Goal: Information Seeking & Learning: Learn about a topic

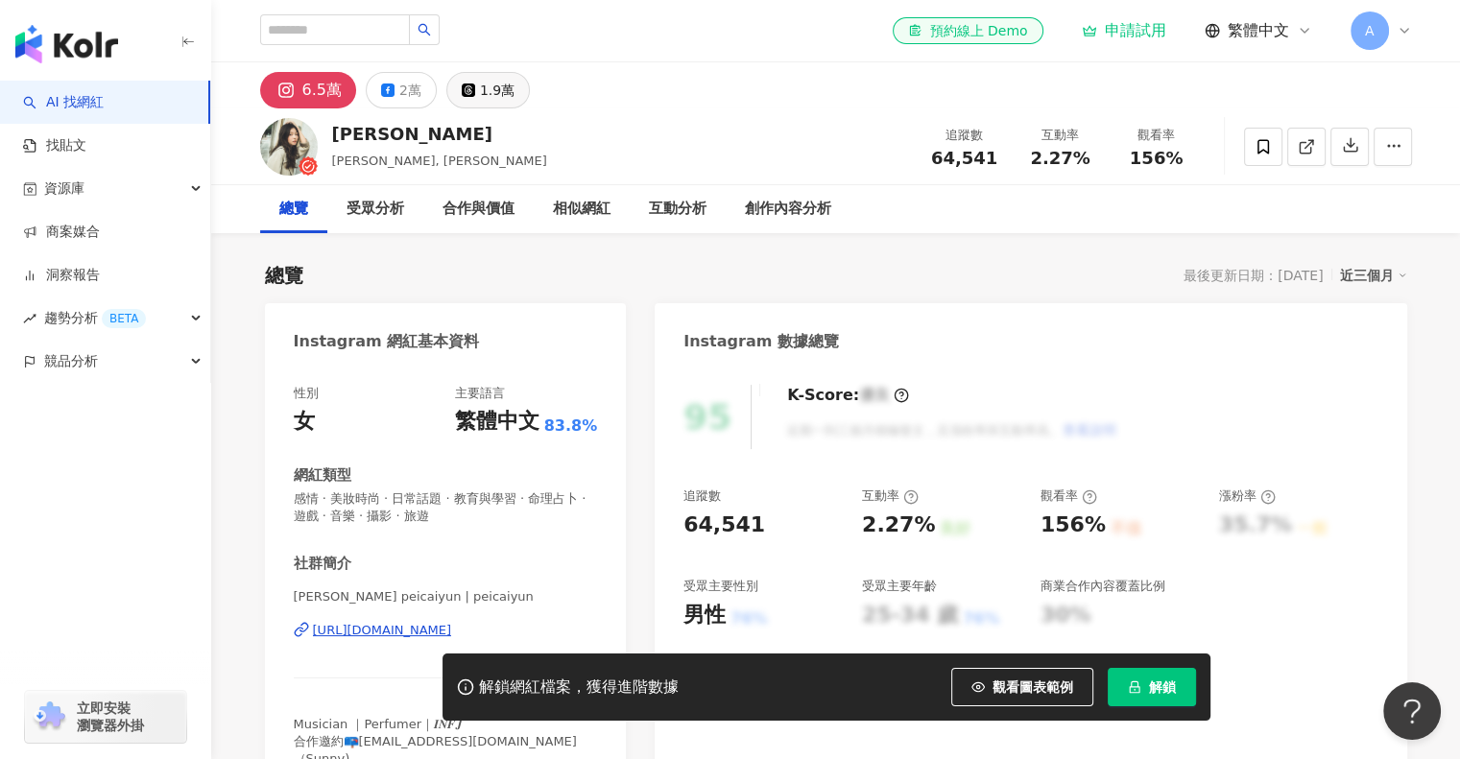
click at [504, 91] on div "1.9萬" at bounding box center [497, 90] width 35 height 27
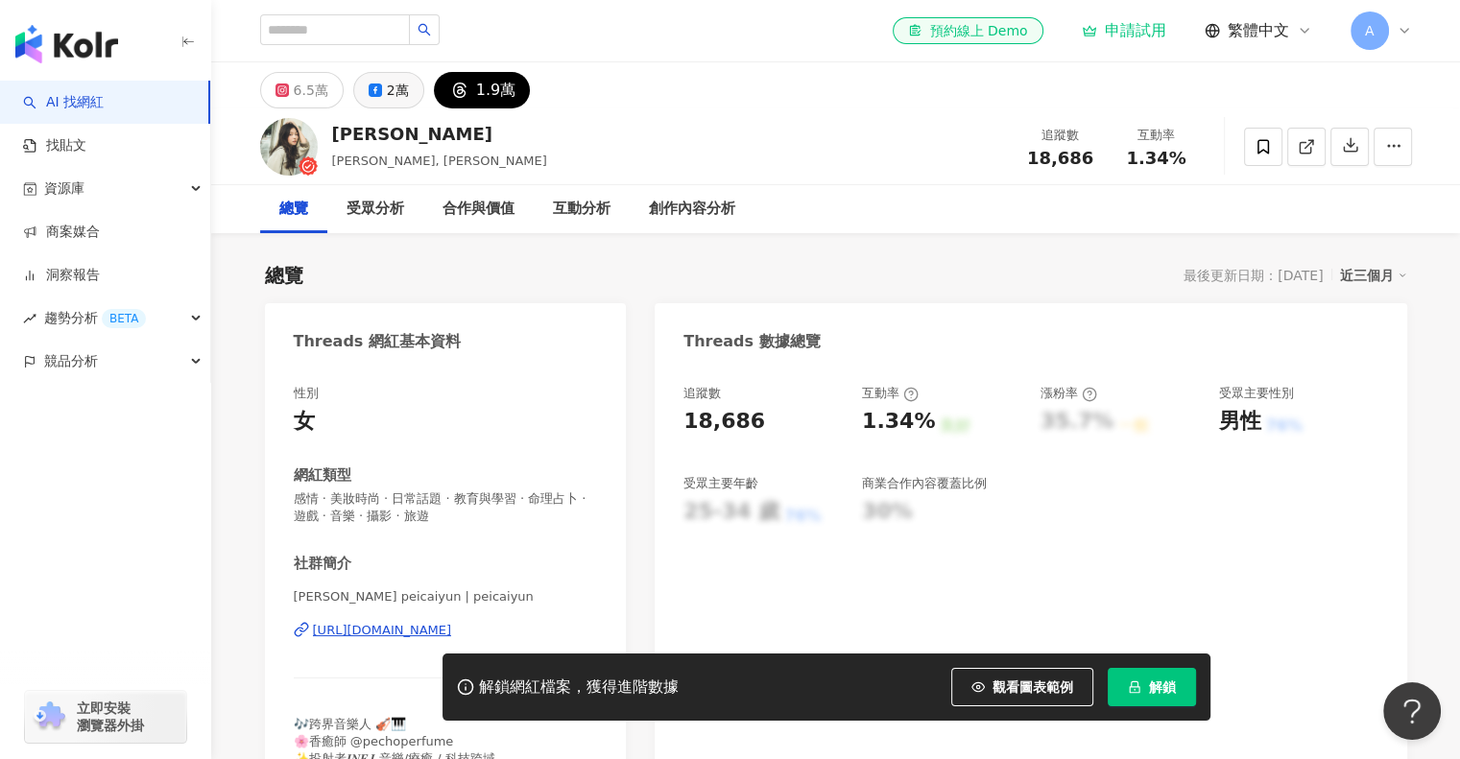
click at [380, 72] on button "2萬" at bounding box center [388, 90] width 71 height 36
click at [387, 82] on div "2萬" at bounding box center [398, 90] width 22 height 27
click at [358, 20] on input "search" at bounding box center [335, 29] width 150 height 31
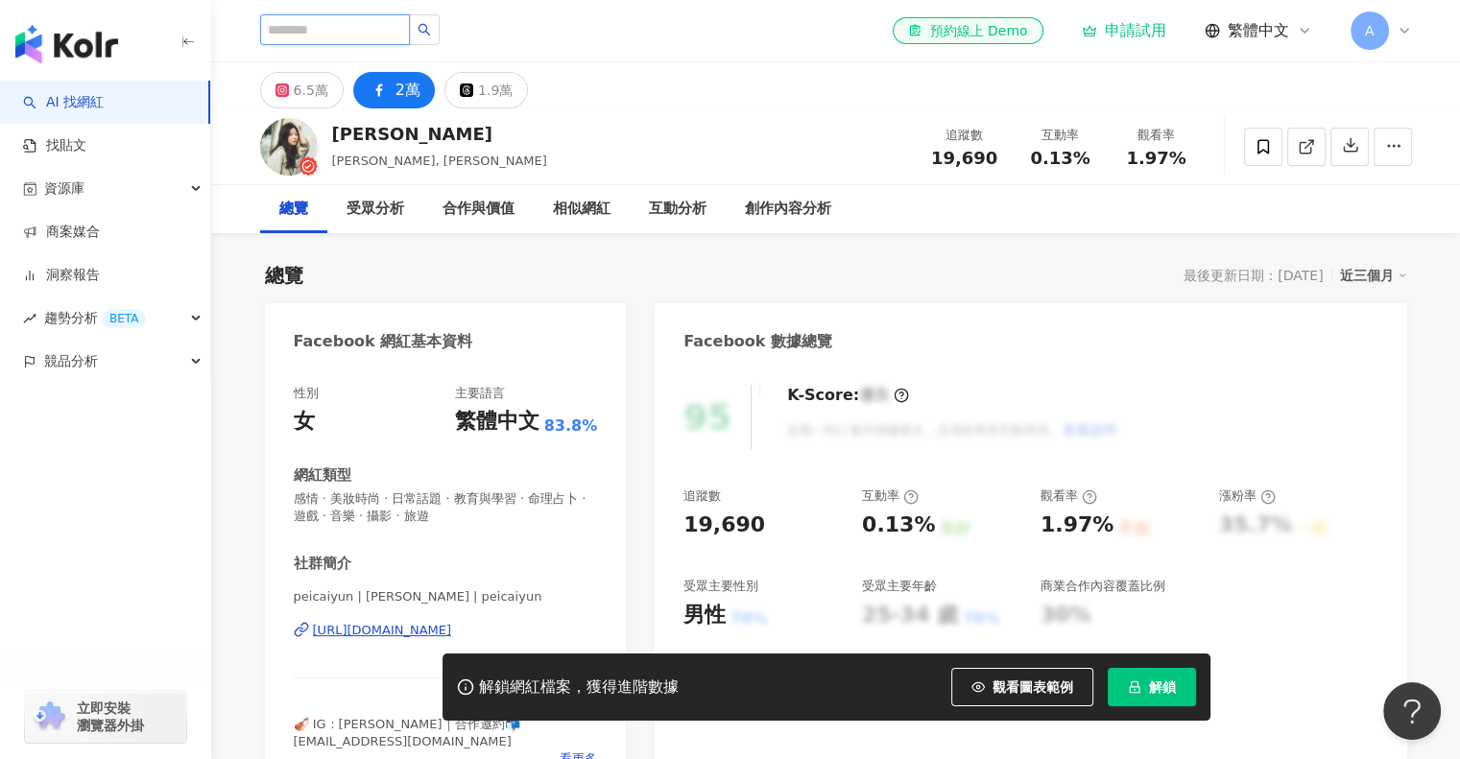
click at [387, 28] on input "search" at bounding box center [335, 29] width 150 height 31
type input "**"
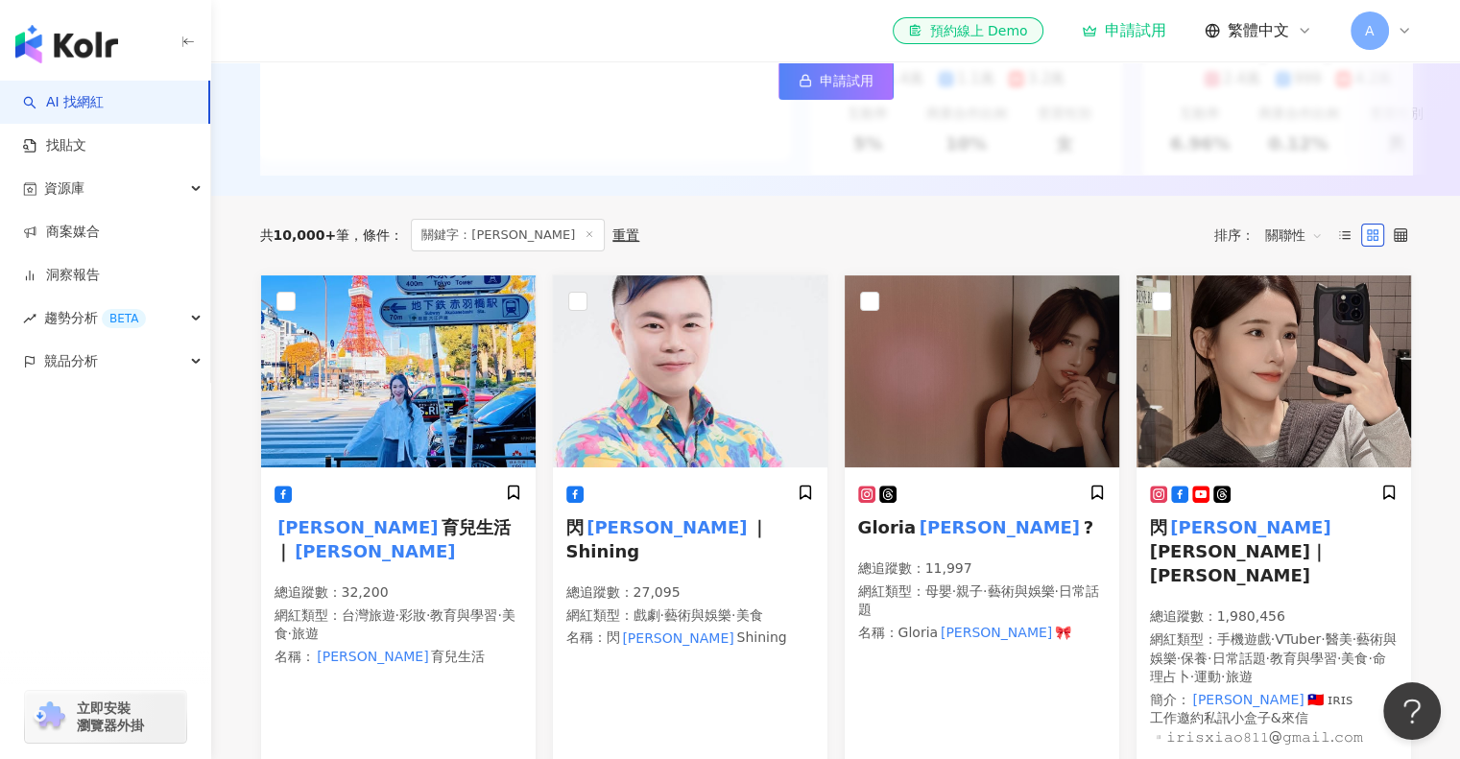
scroll to position [430, 0]
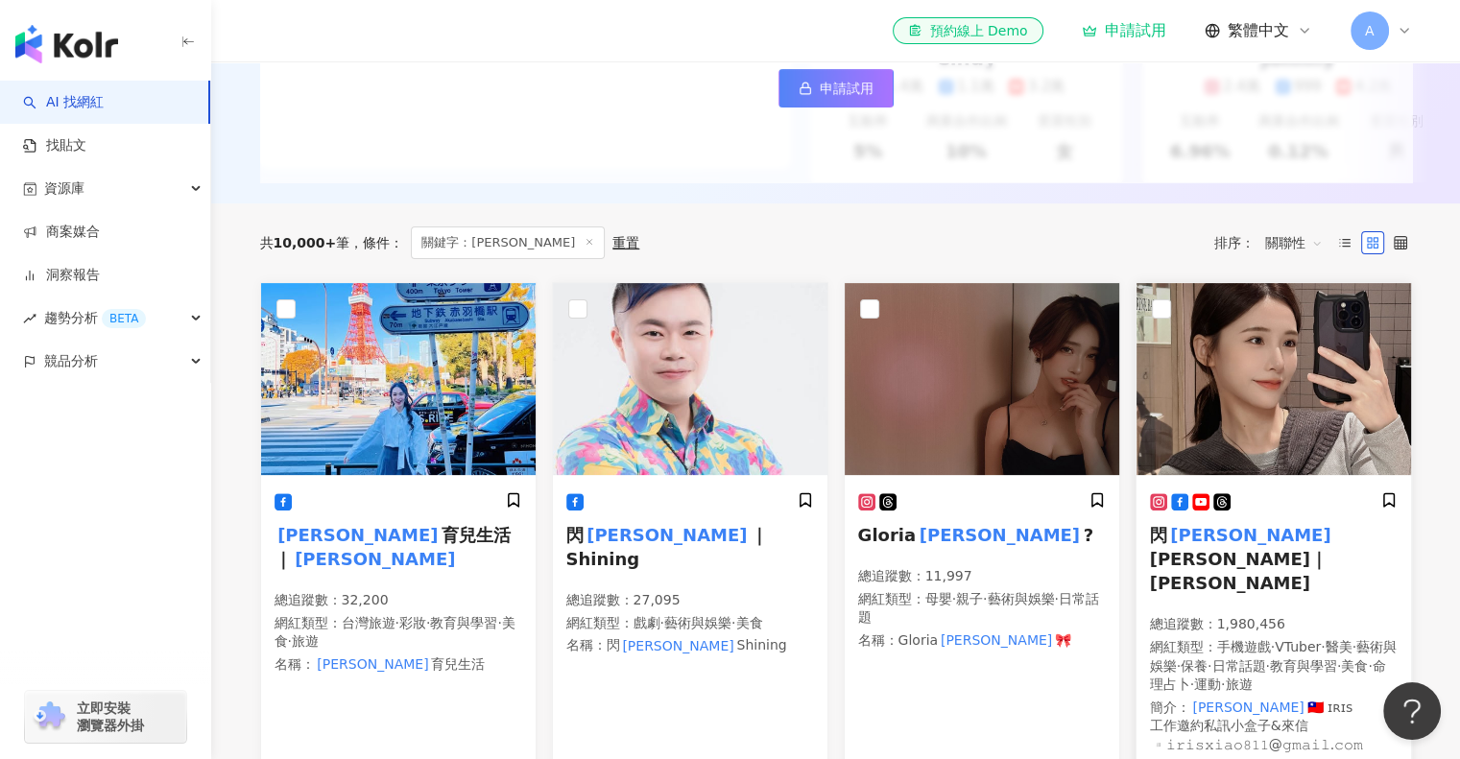
click at [1210, 549] on span "[PERSON_NAME]｜[PERSON_NAME]" at bounding box center [1239, 571] width 178 height 44
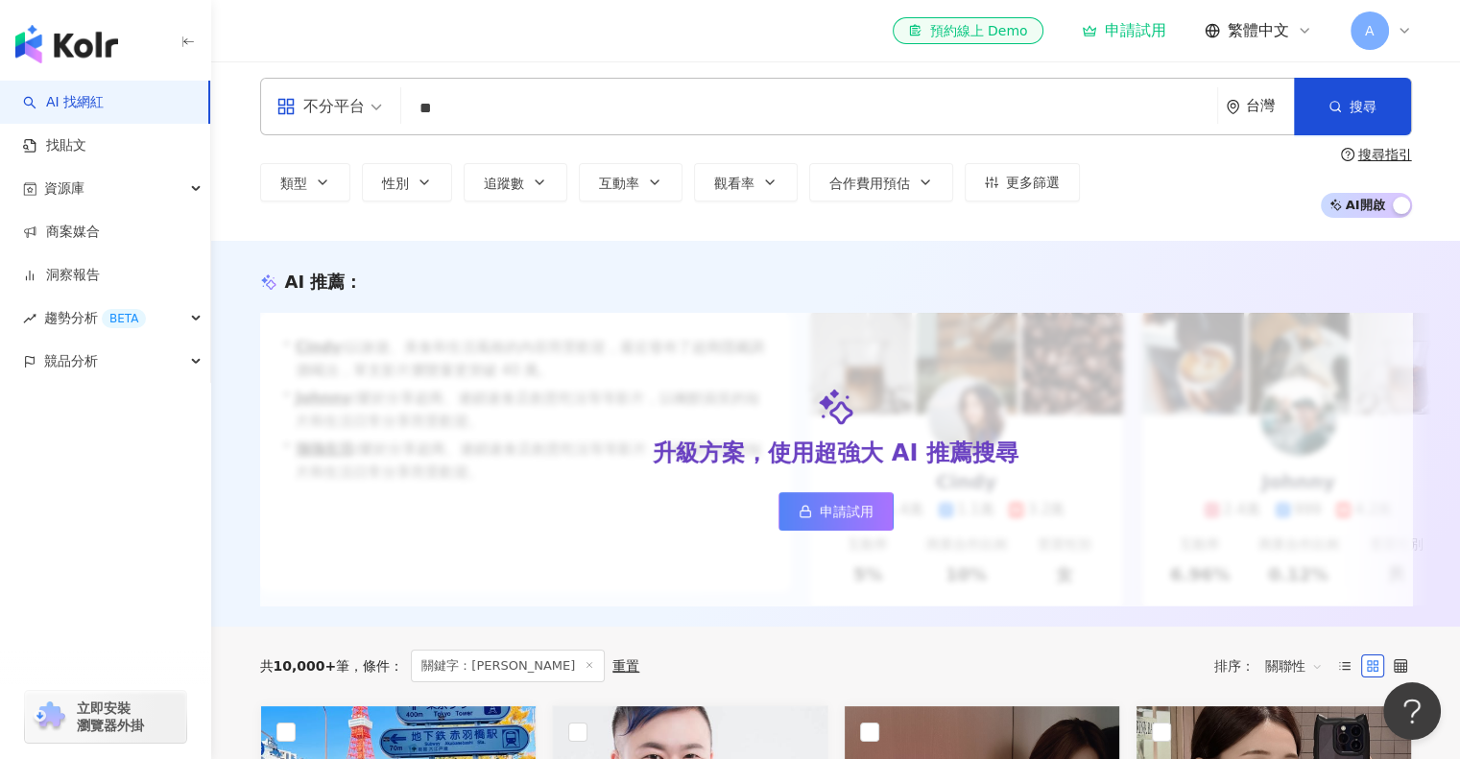
scroll to position [0, 0]
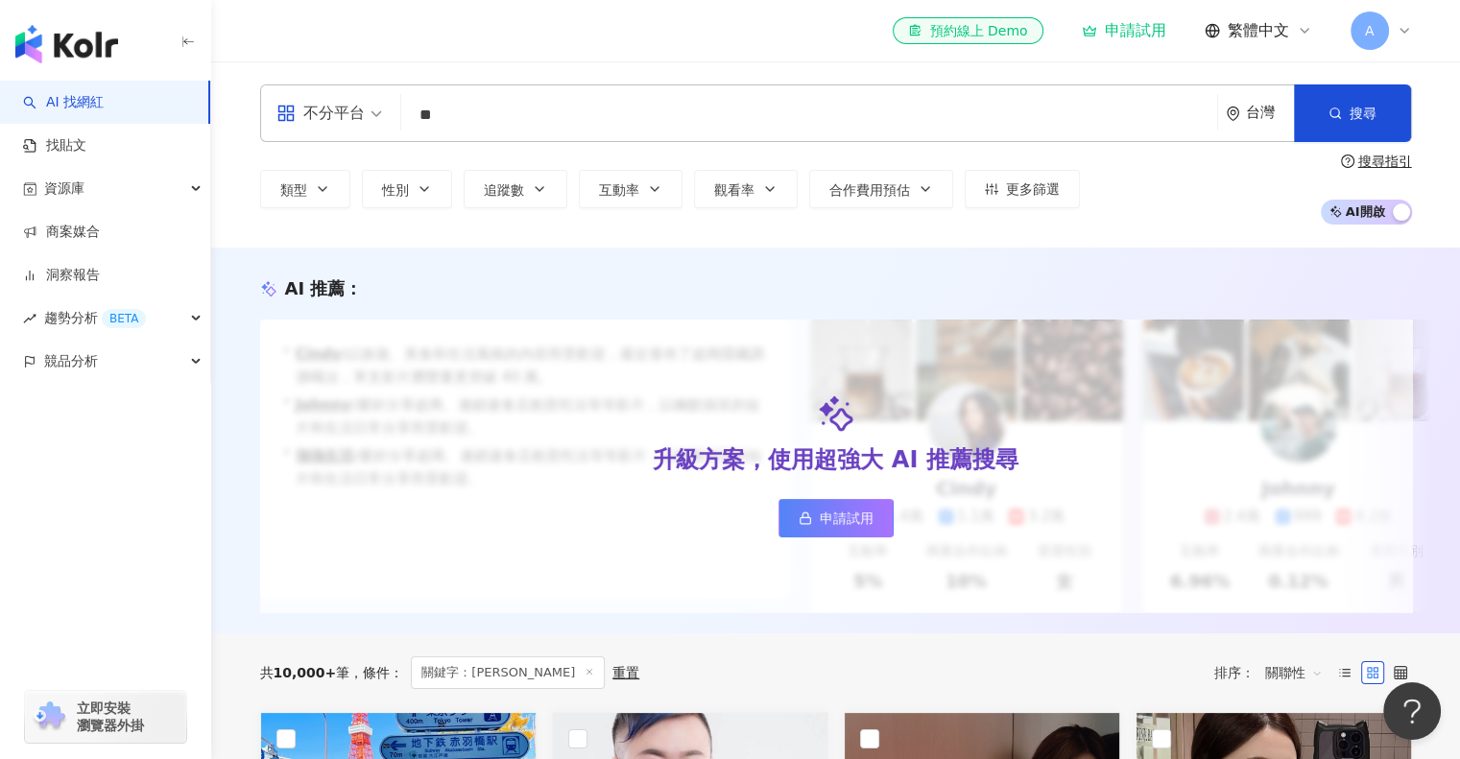
click at [499, 105] on input "**" at bounding box center [809, 115] width 801 height 36
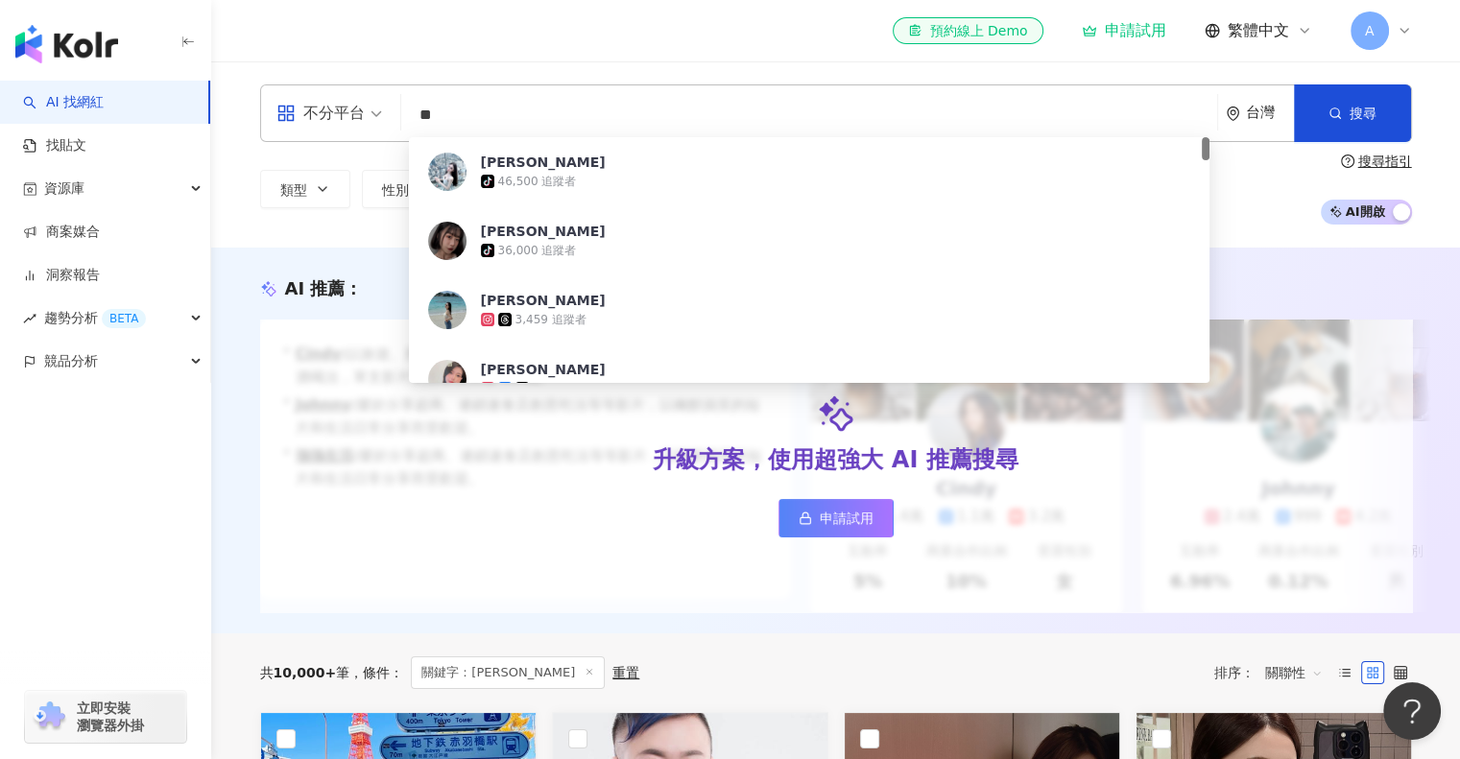
type input "*"
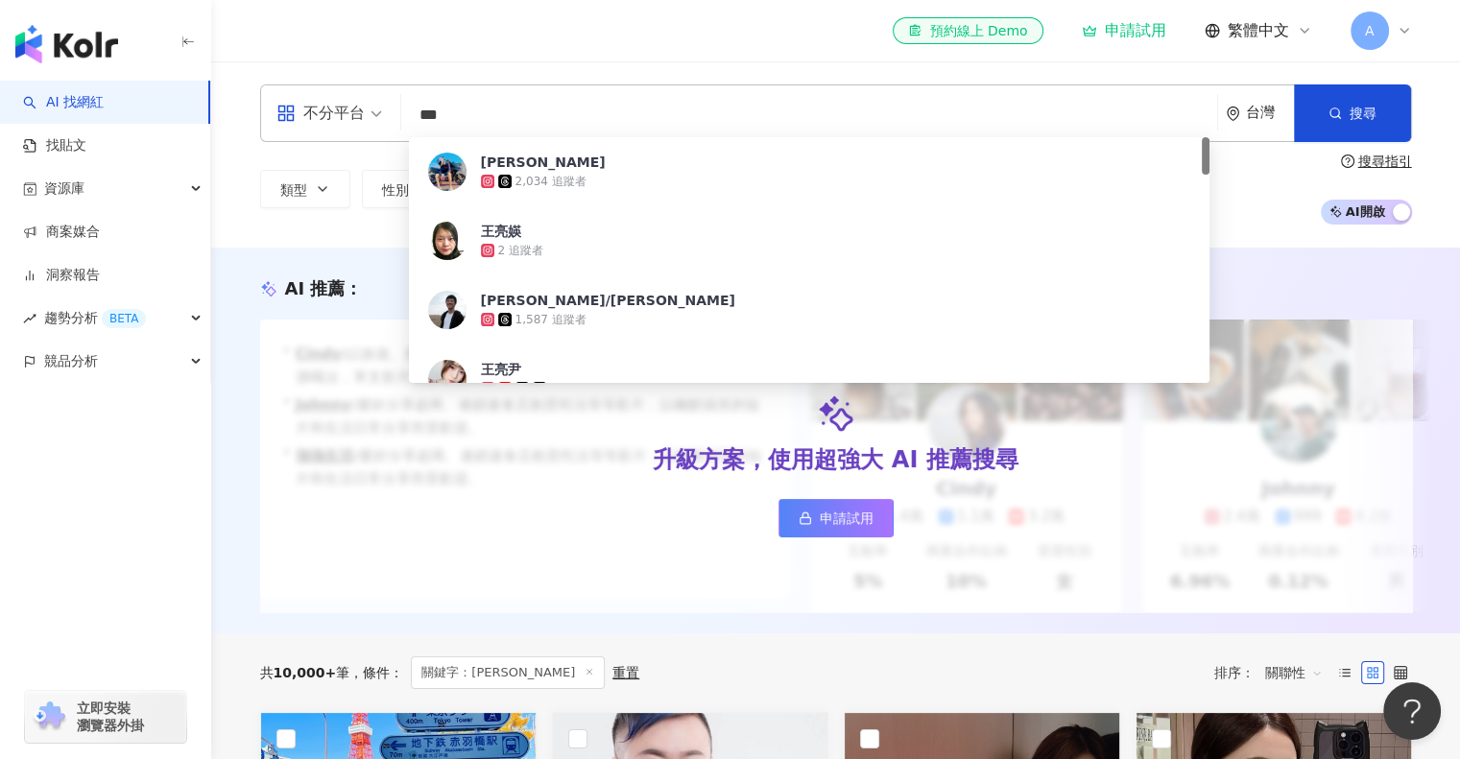
type input "***"
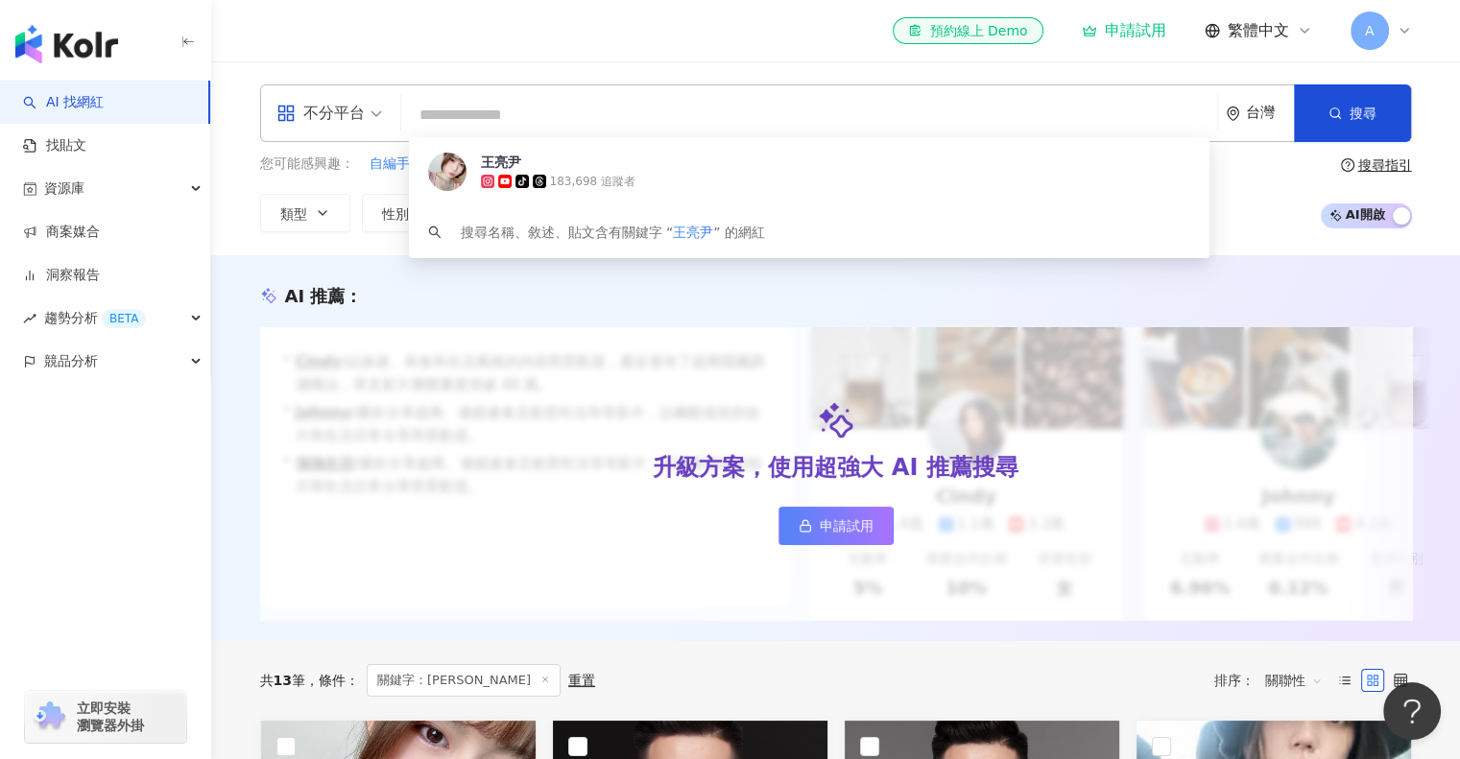
click at [584, 288] on div "AI 推薦 ： 升級方案，使用超強大 AI 推薦搜尋 申請試用 • [PERSON_NAME] : 以旅遊、美食和生活風格的內容而受歡迎，最近發布了超商隱藏調…" at bounding box center [835, 448] width 1249 height 386
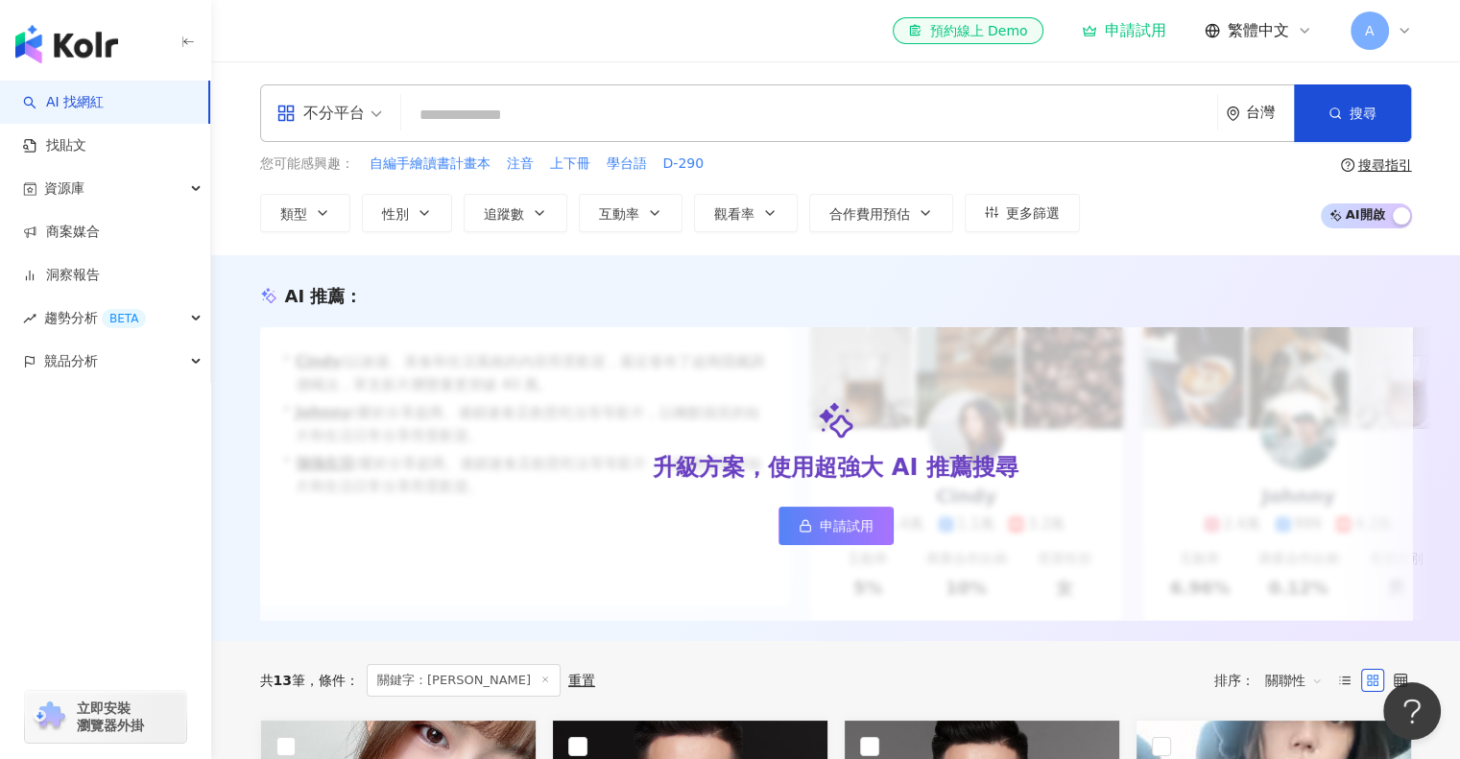
click at [514, 121] on input "search" at bounding box center [809, 115] width 801 height 36
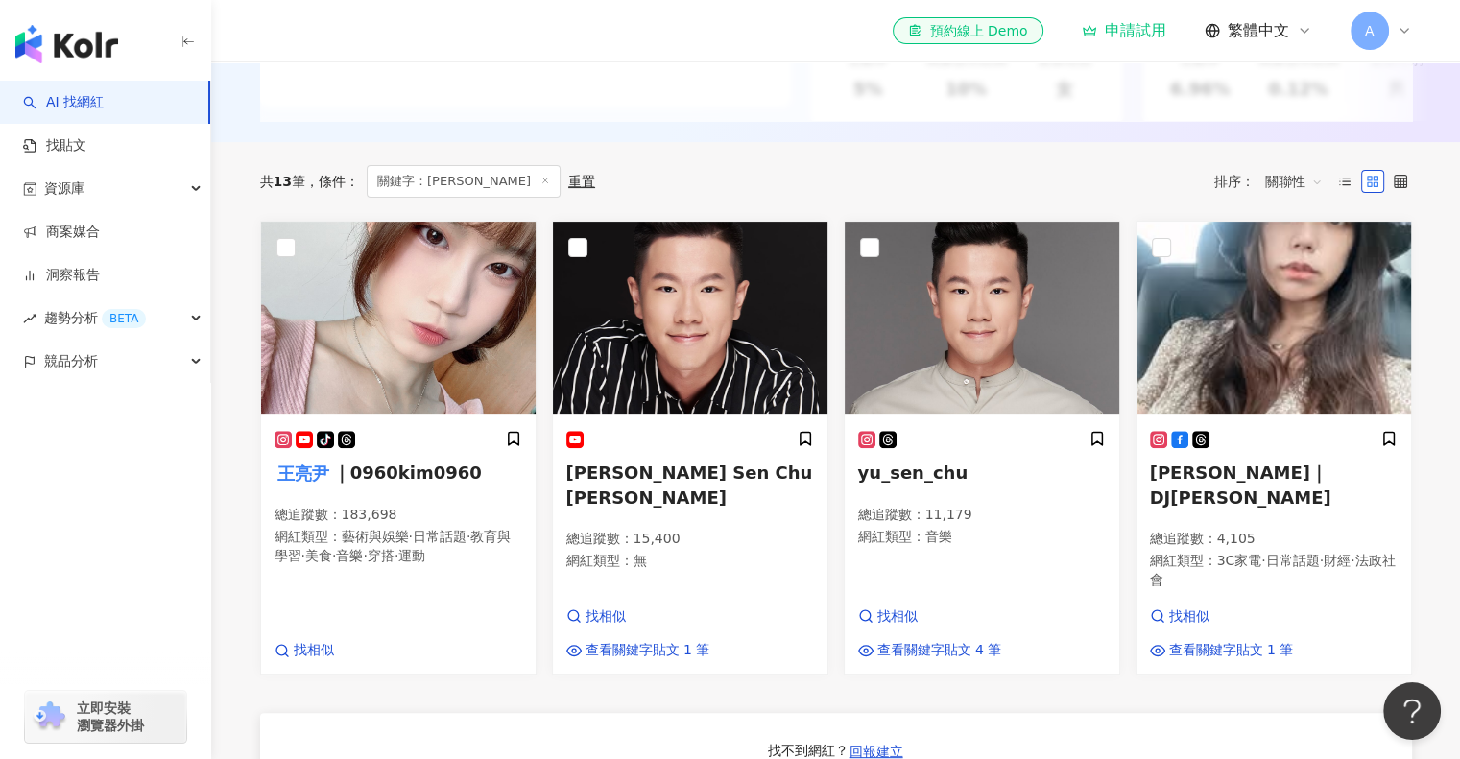
scroll to position [499, 0]
click at [118, 371] on div "競品分析" at bounding box center [105, 361] width 210 height 43
click at [87, 410] on link "品牌帳號分析" at bounding box center [86, 405] width 81 height 19
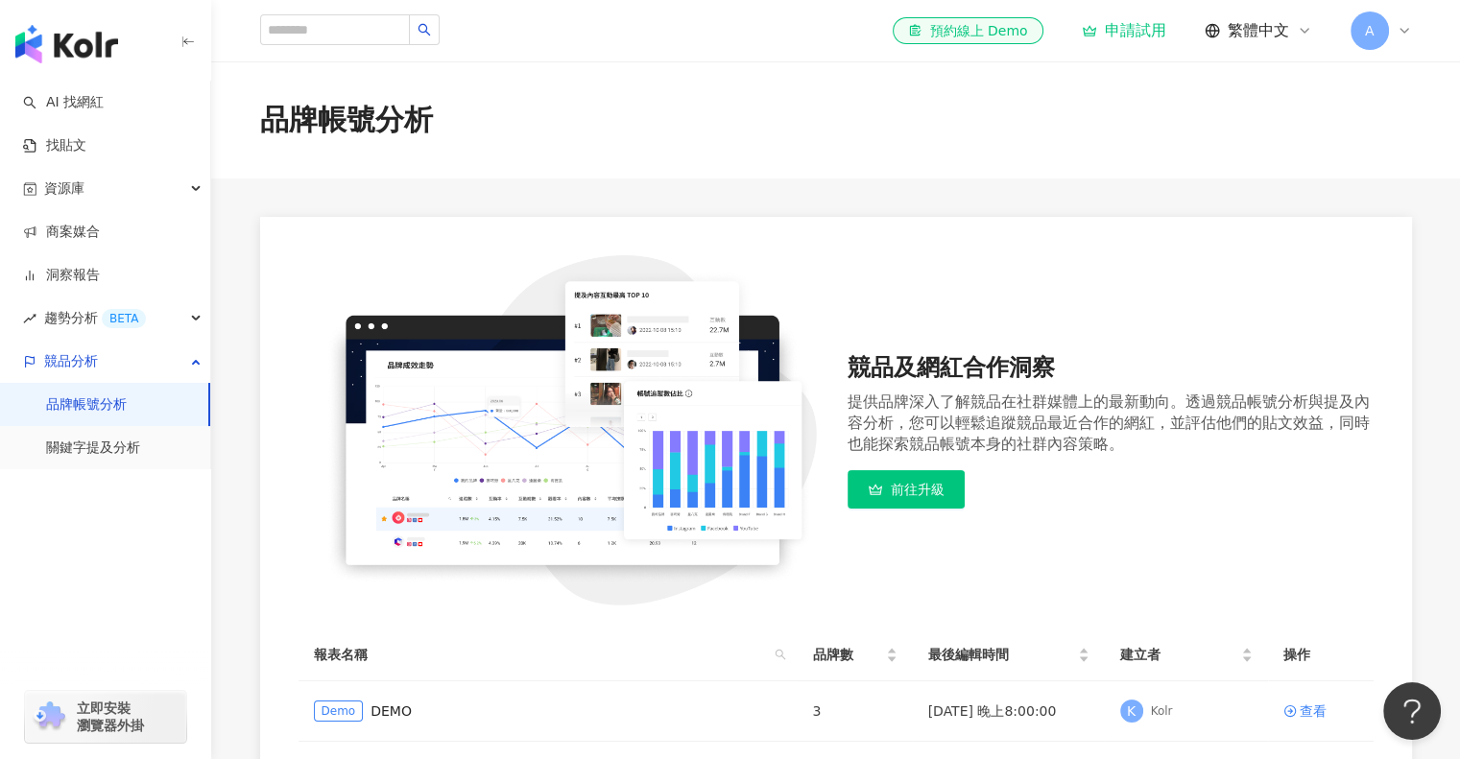
scroll to position [234, 0]
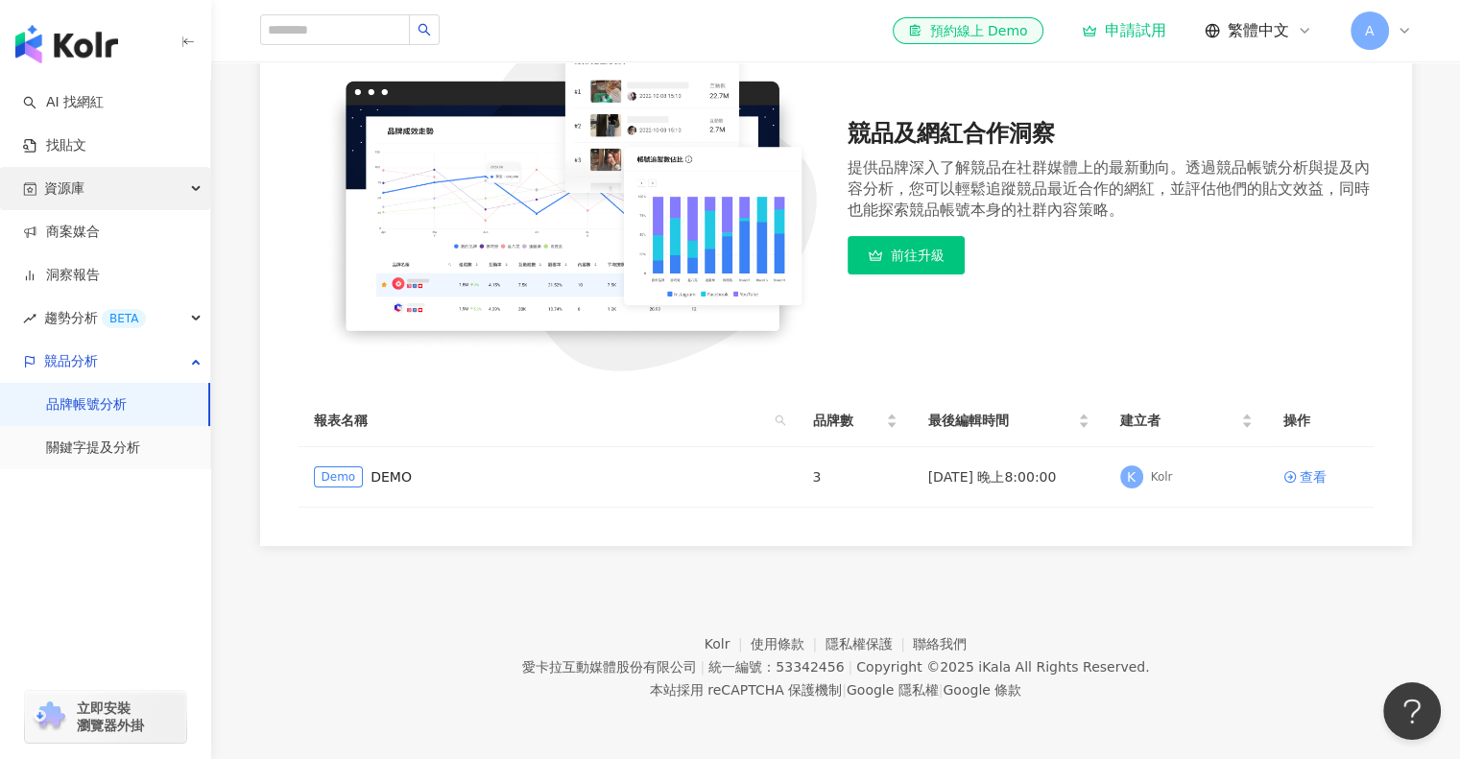
click at [162, 186] on div "資源庫" at bounding box center [105, 188] width 210 height 43
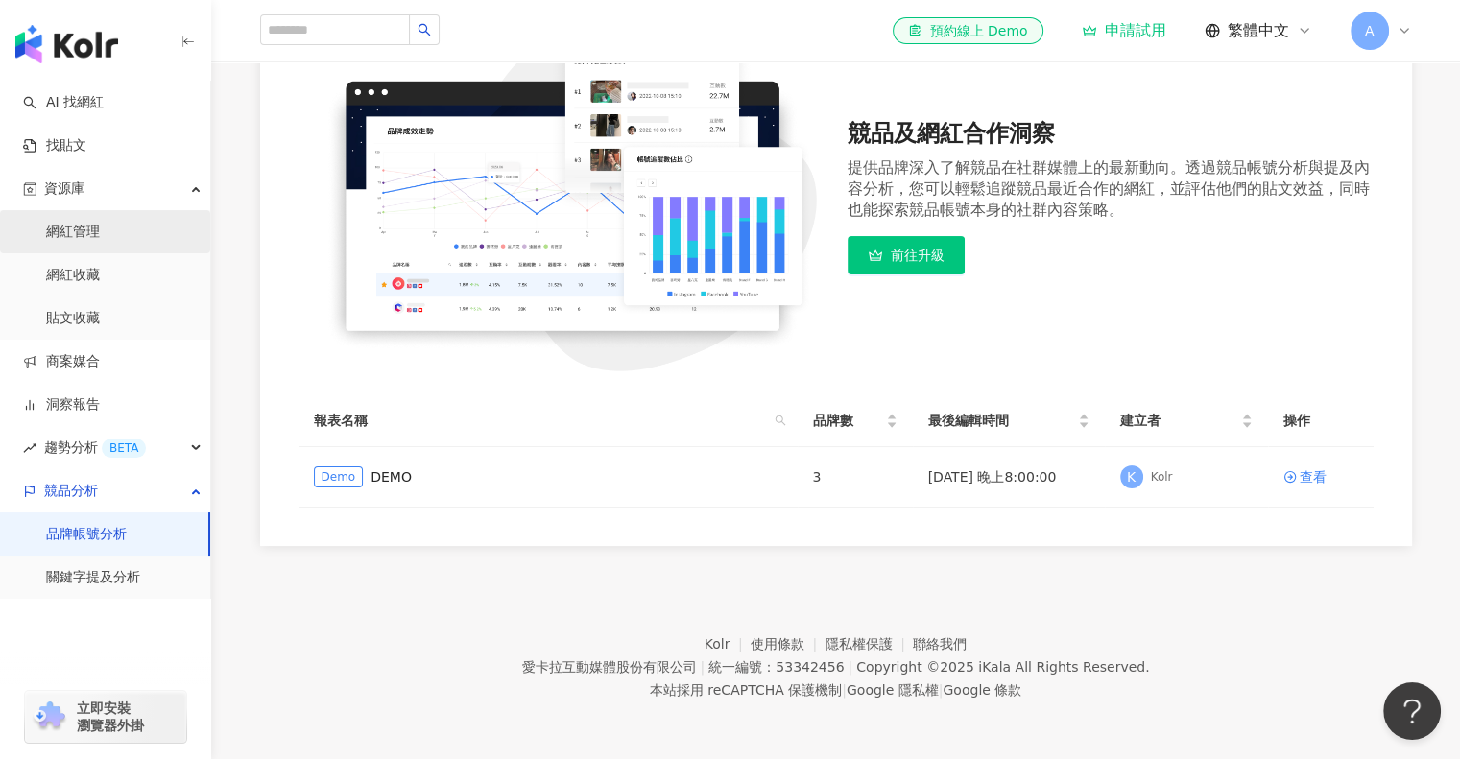
click at [100, 235] on link "網紅管理" at bounding box center [73, 232] width 54 height 19
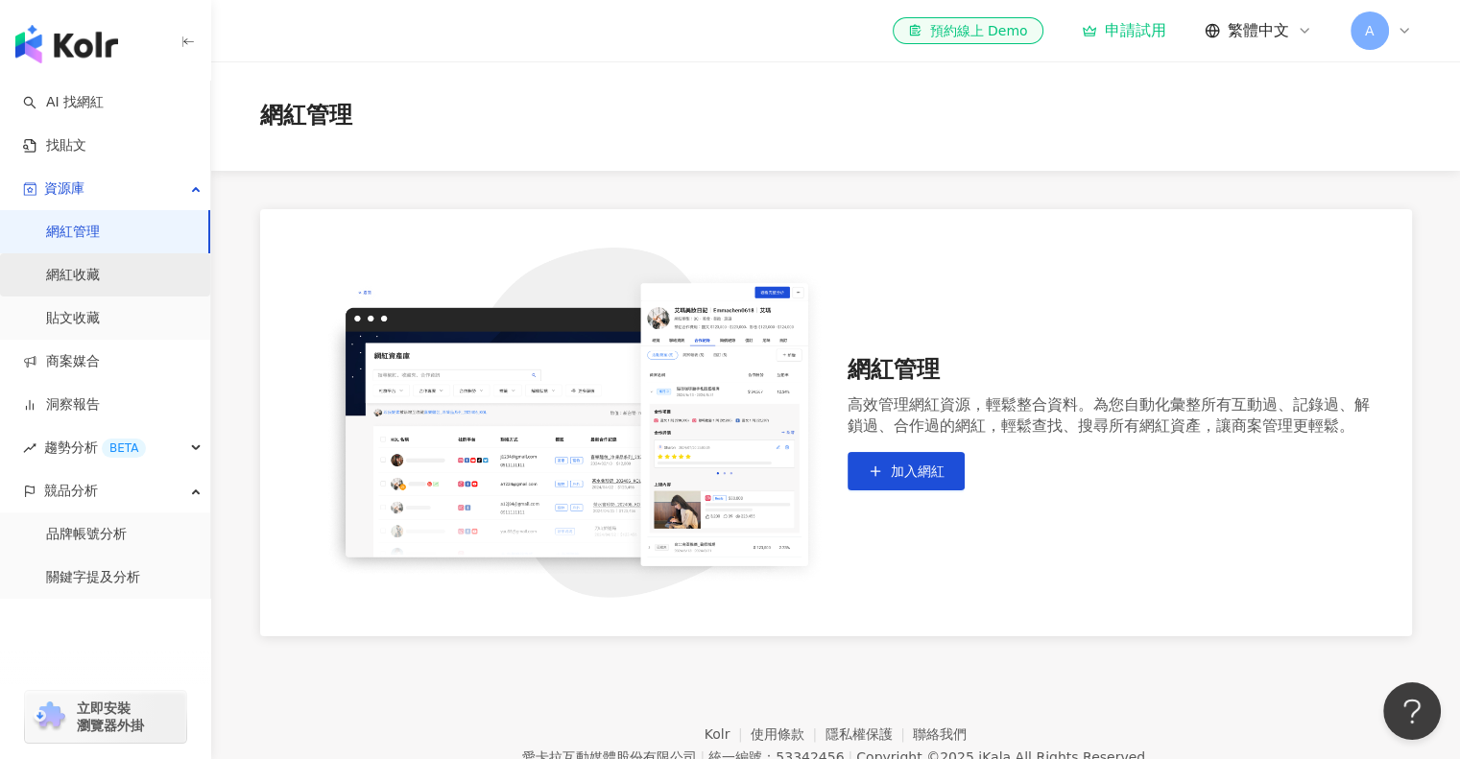
click at [100, 266] on link "網紅收藏" at bounding box center [73, 275] width 54 height 19
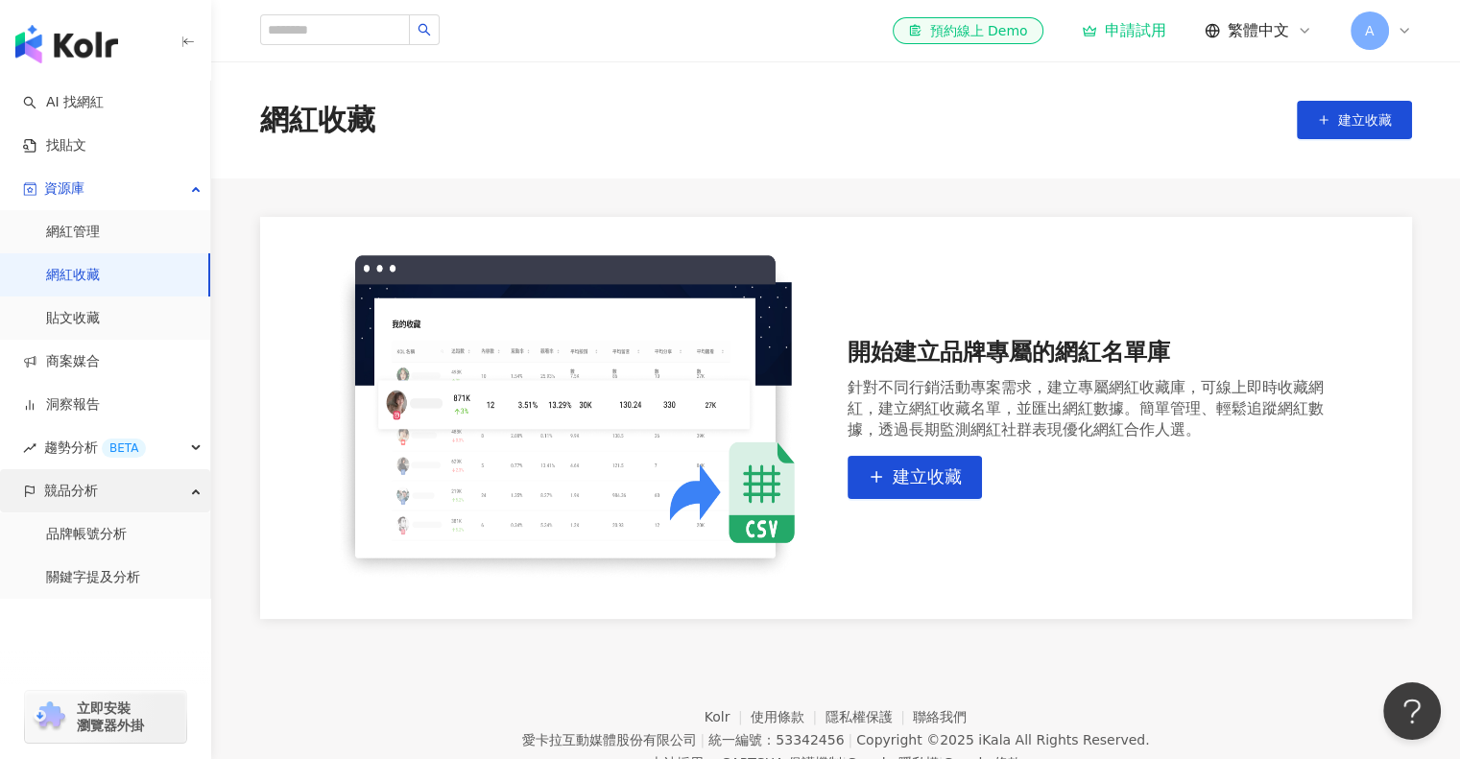
click at [179, 483] on div "競品分析" at bounding box center [105, 490] width 210 height 43
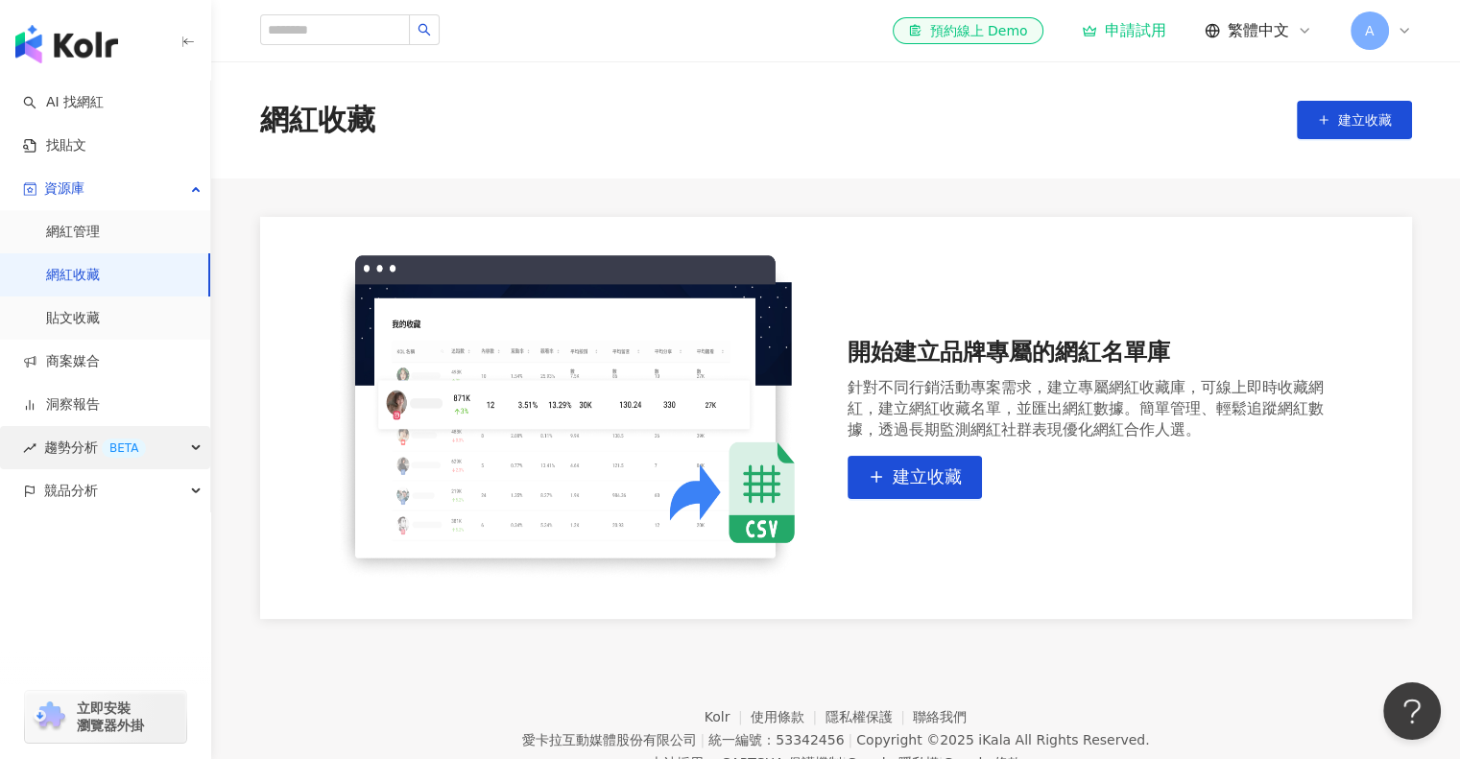
click at [174, 450] on div "趨勢分析 BETA" at bounding box center [105, 447] width 210 height 43
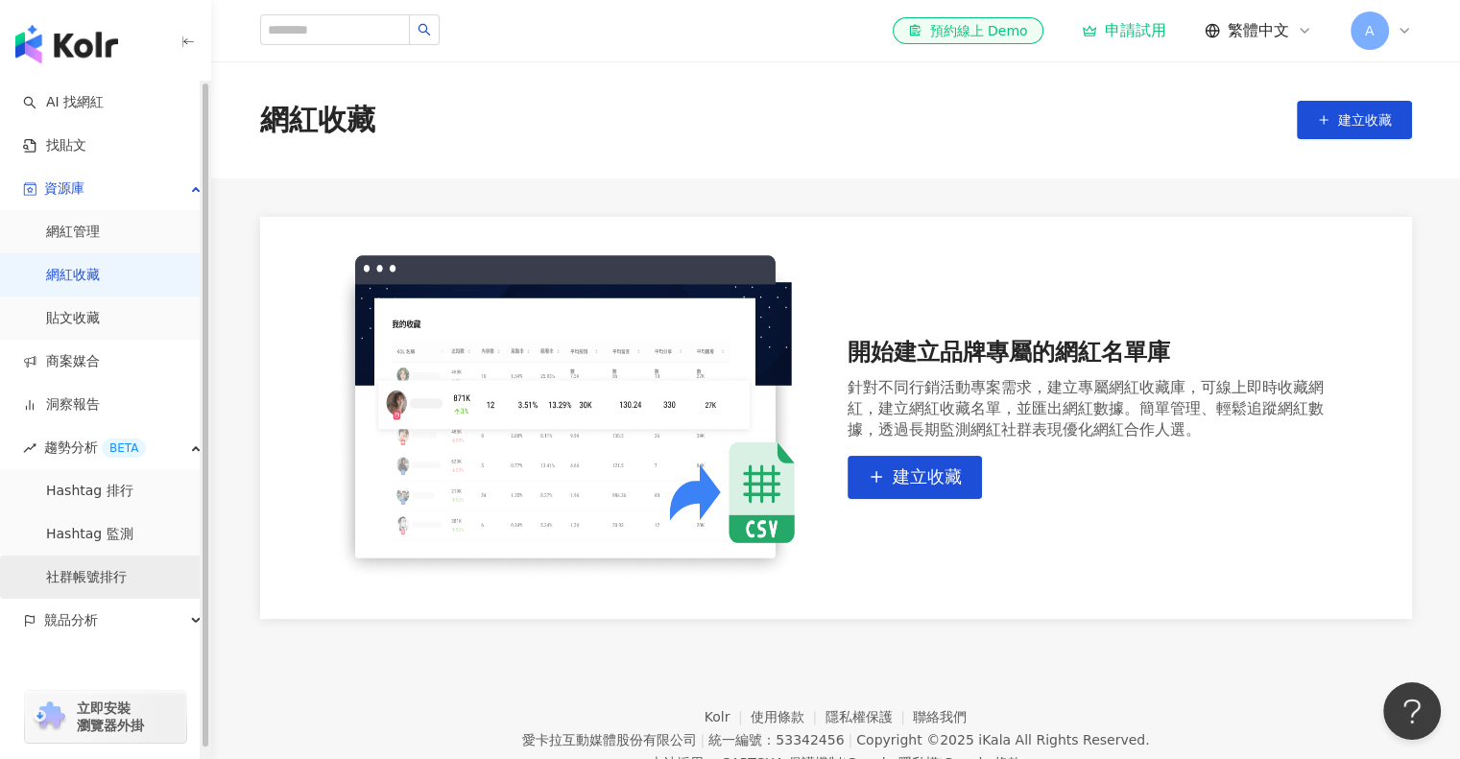
click at [127, 568] on link "社群帳號排行" at bounding box center [86, 577] width 81 height 19
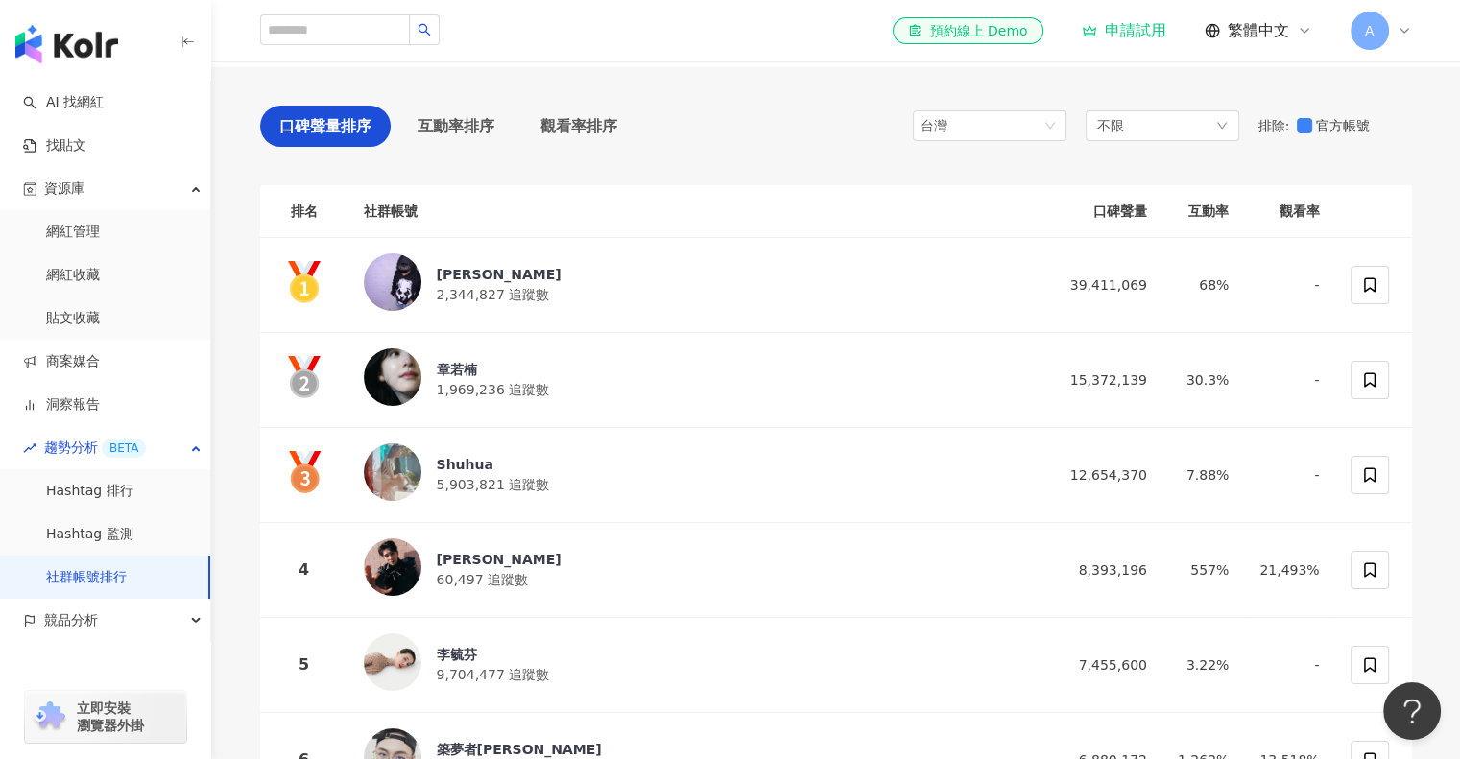
scroll to position [131, 0]
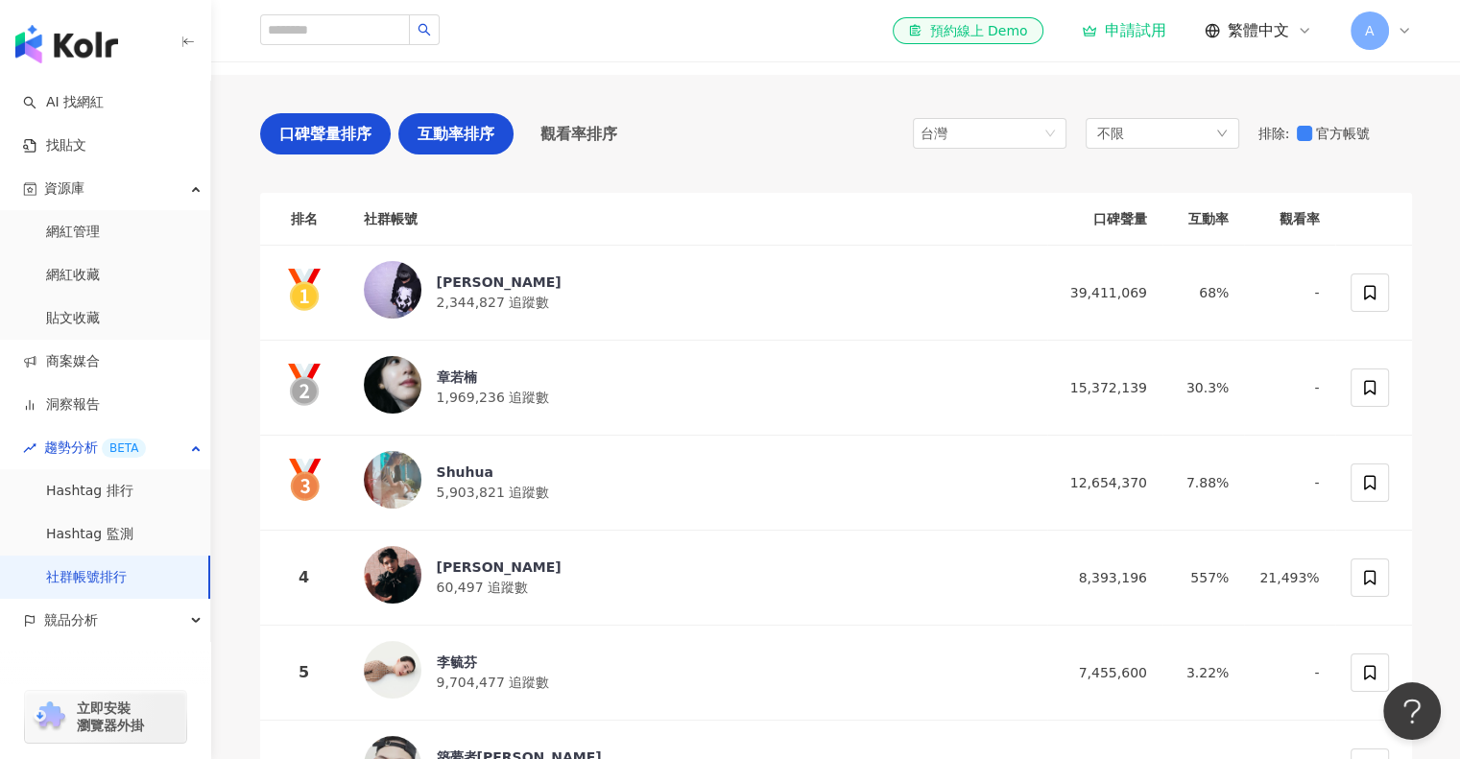
click at [443, 150] on div "互動率排序" at bounding box center [455, 133] width 115 height 41
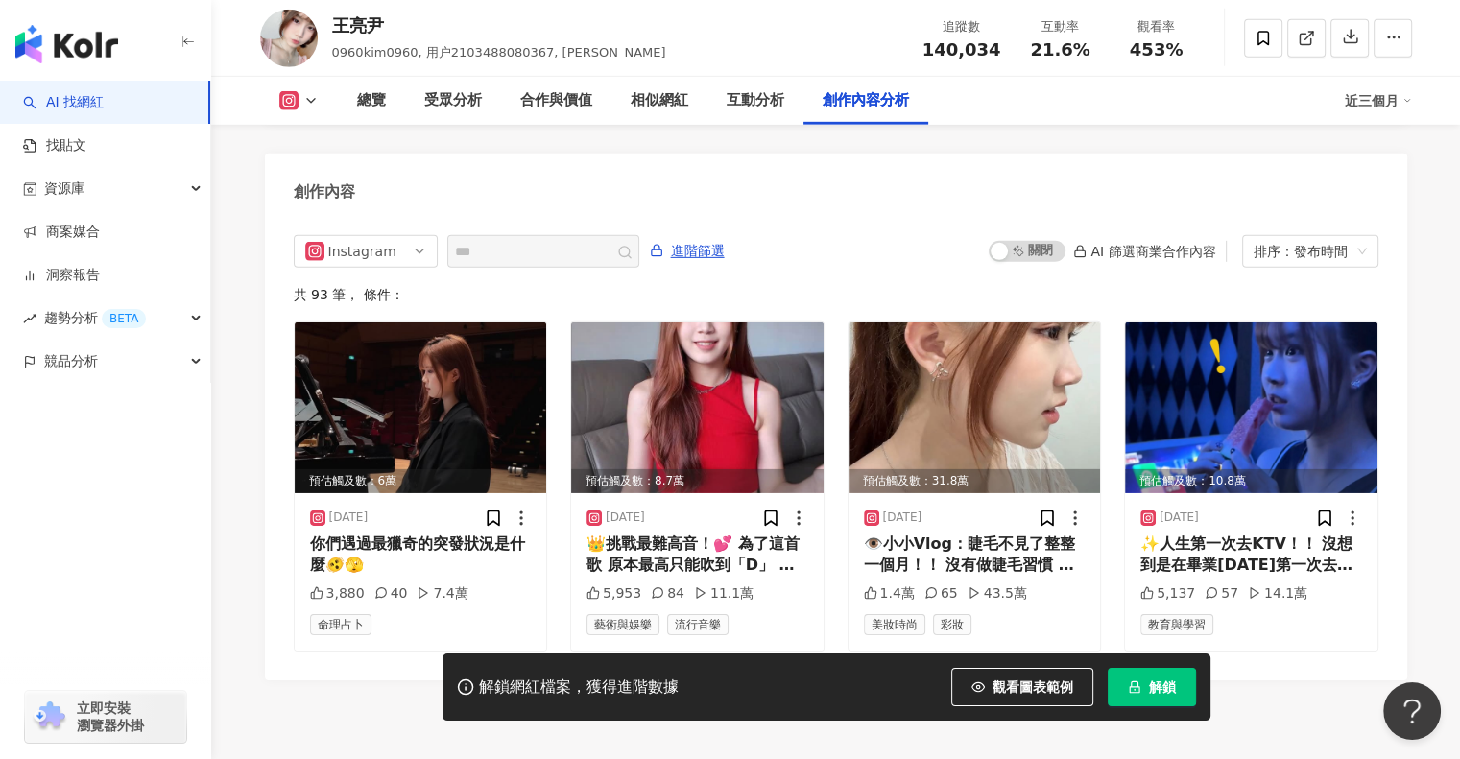
scroll to position [5922, 0]
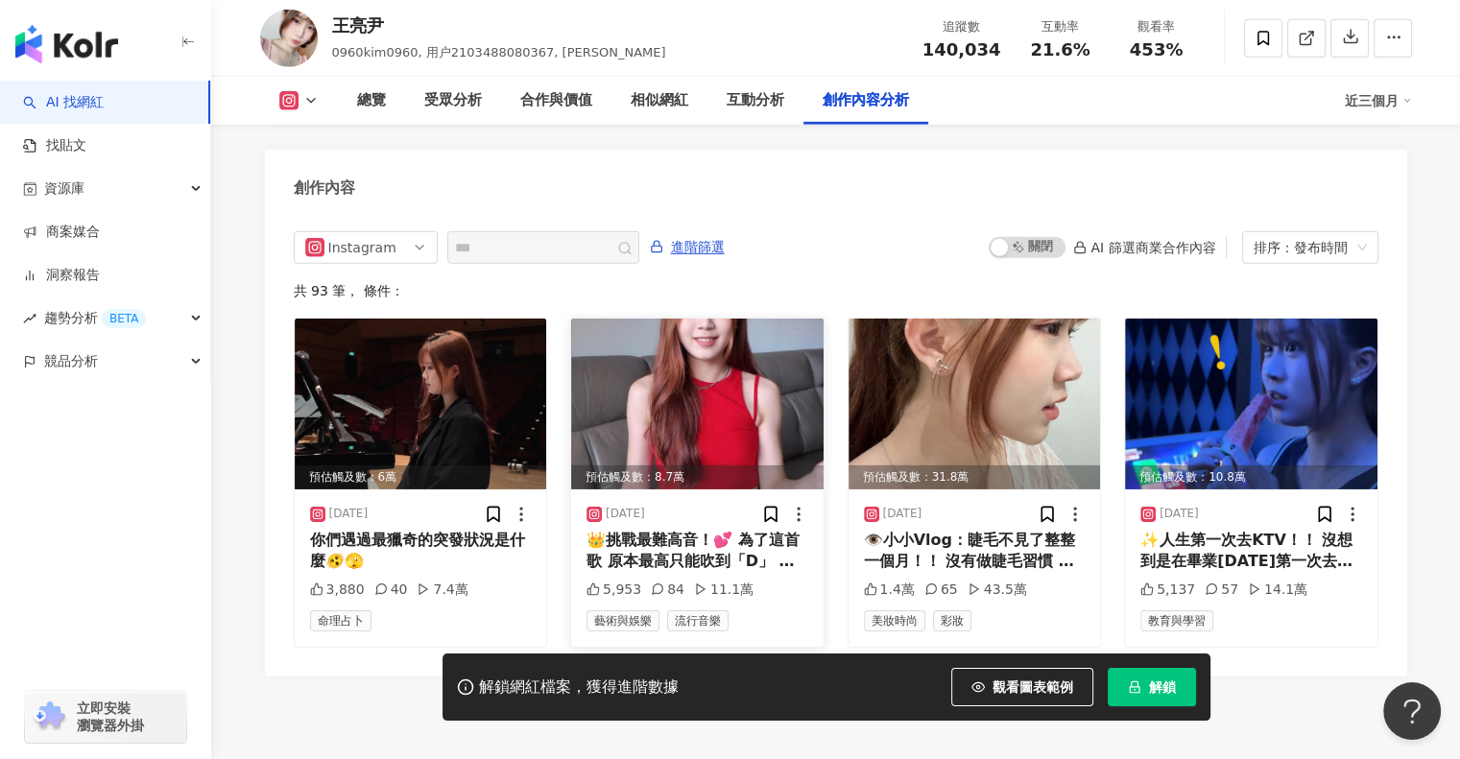
click at [689, 530] on div "👑挑戰最難高音！💕 為了這首歌 原本最高只能吹到「D」 直接往上硬練5個音到「A」！ 雖然還是很多音不準哈哈哈 但錄了整整兩天盡力了∠( ᐛ 」∠)＿ 有夠難…" at bounding box center [698, 551] width 222 height 43
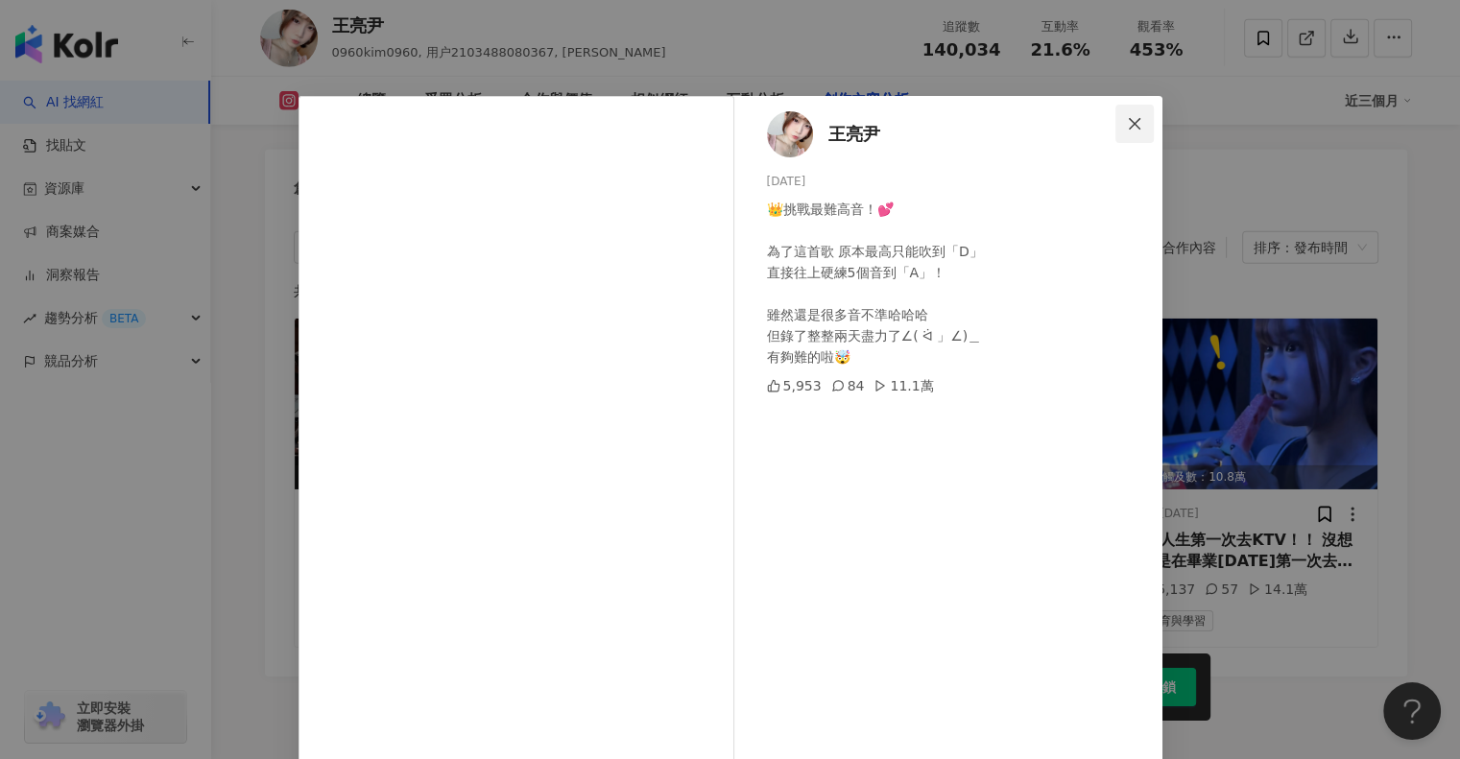
click at [1125, 112] on button "Close" at bounding box center [1135, 124] width 38 height 38
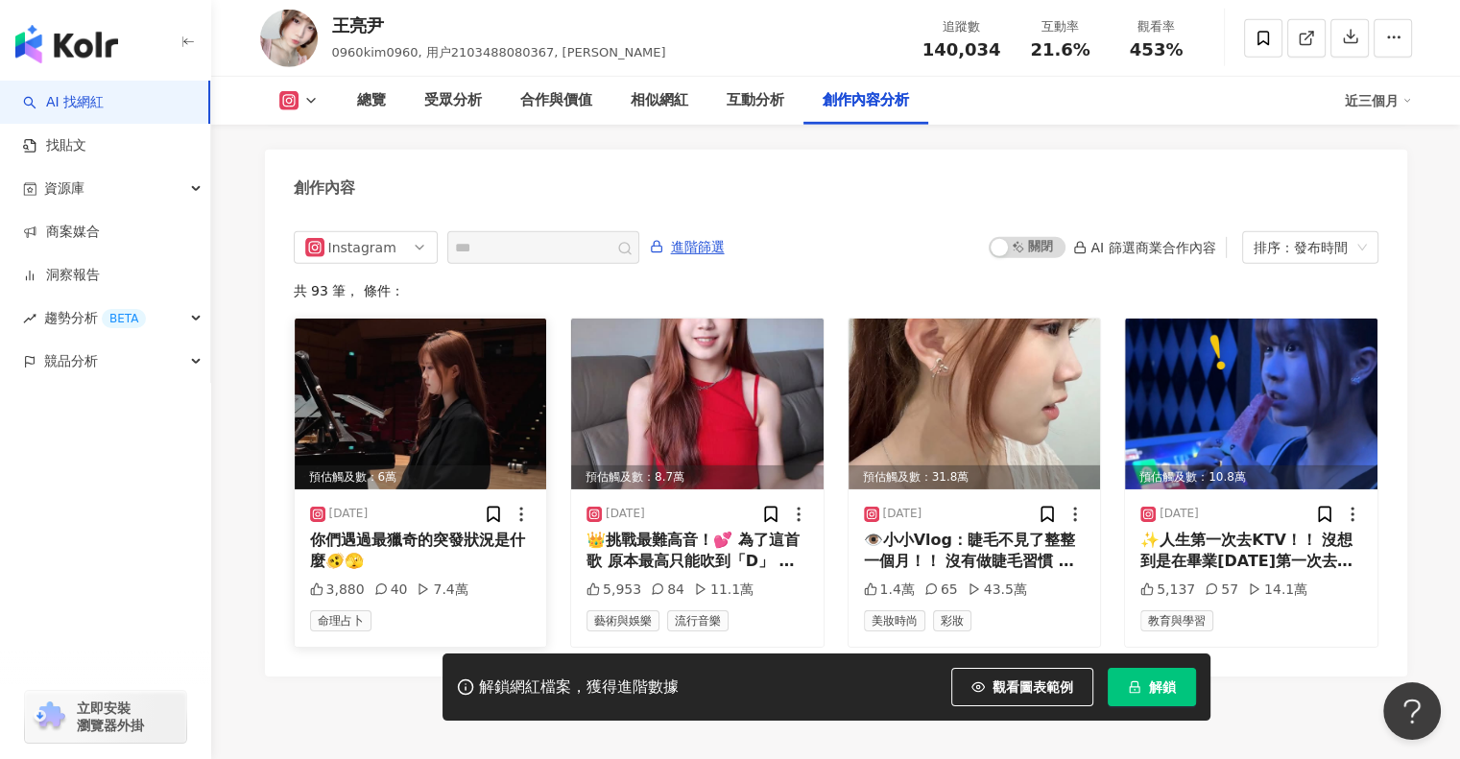
click at [466, 530] on div "你們遇過最獵奇的突發狀況是什麼🫨🫣" at bounding box center [421, 551] width 222 height 43
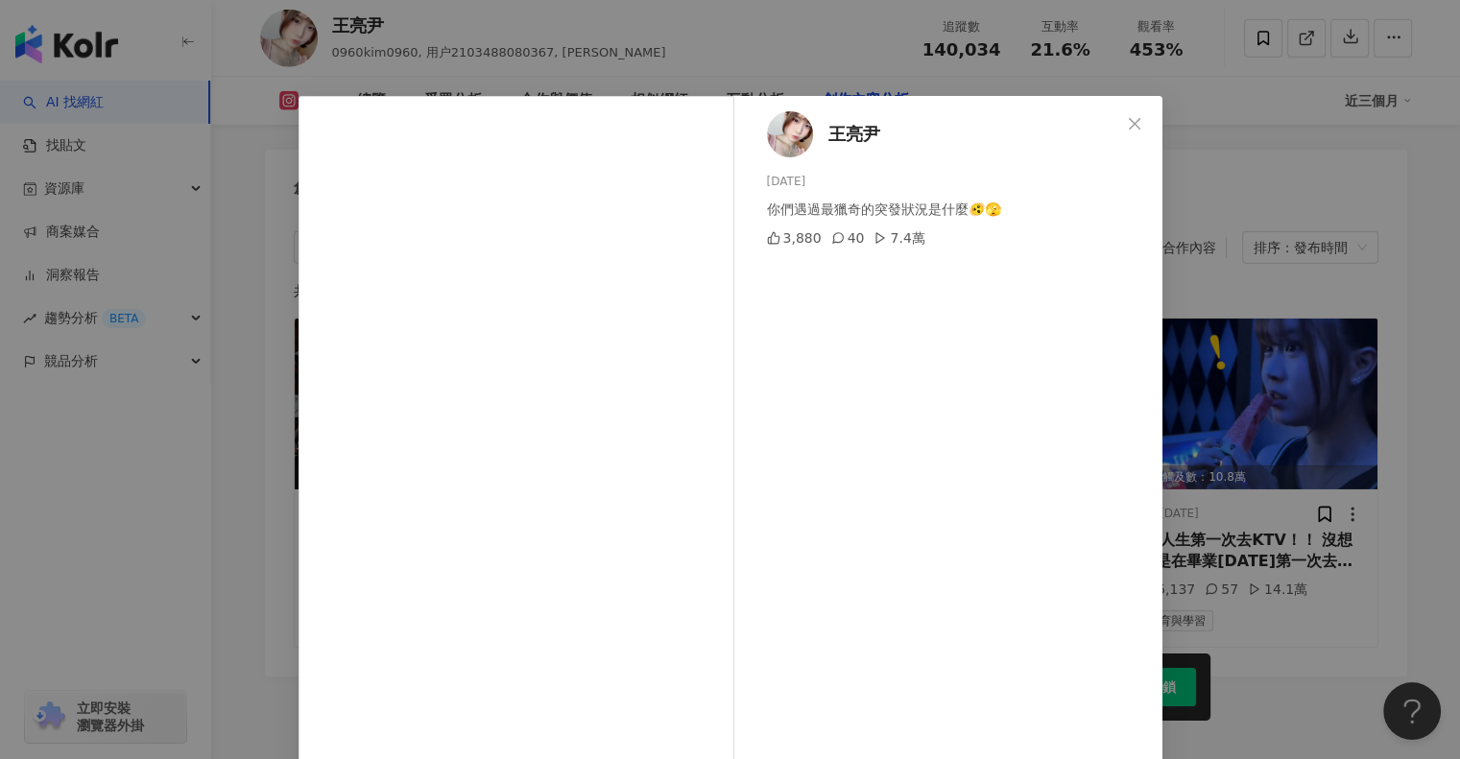
scroll to position [104, 0]
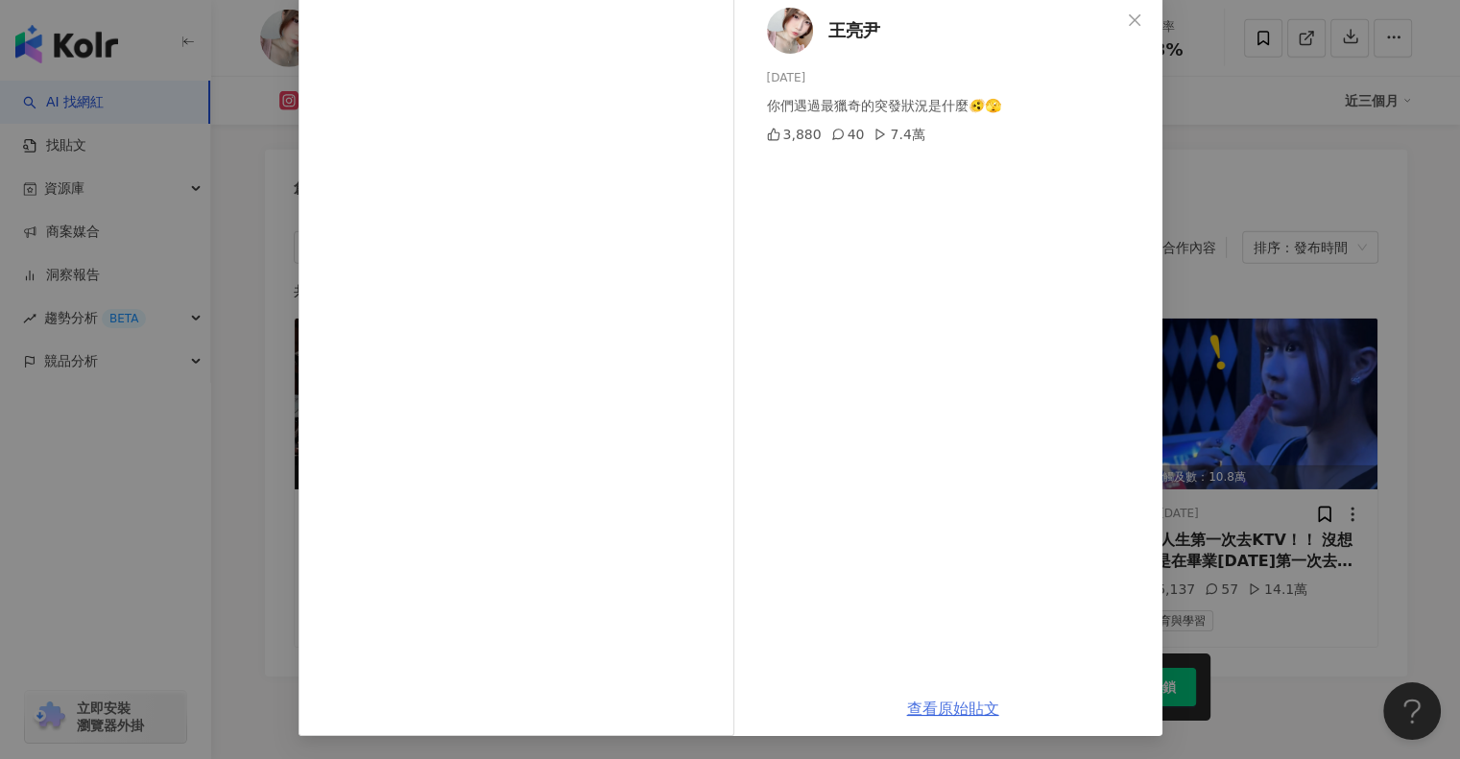
click at [926, 700] on link "查看原始貼文" at bounding box center [953, 709] width 92 height 18
click at [1130, 12] on icon "close" at bounding box center [1134, 19] width 15 height 15
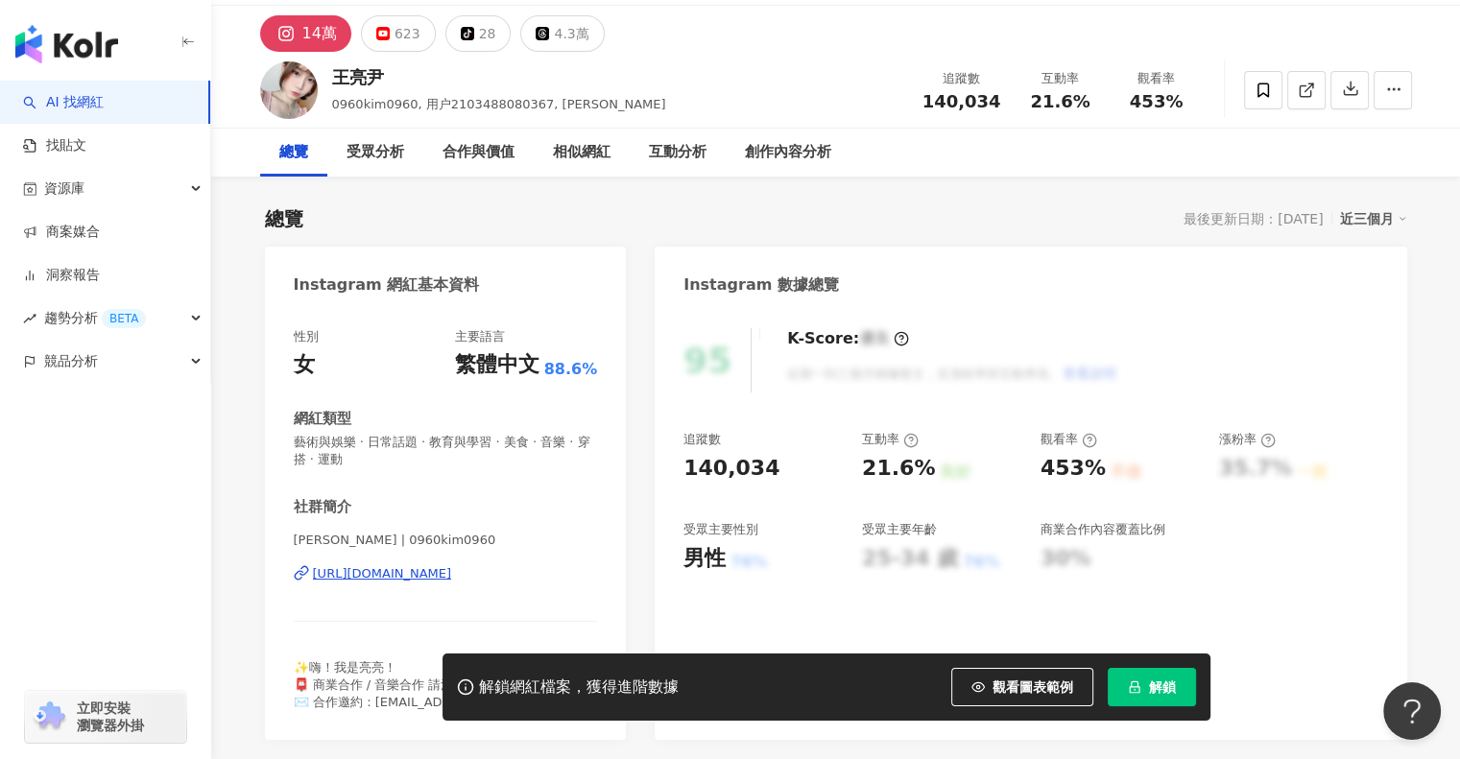
scroll to position [0, 0]
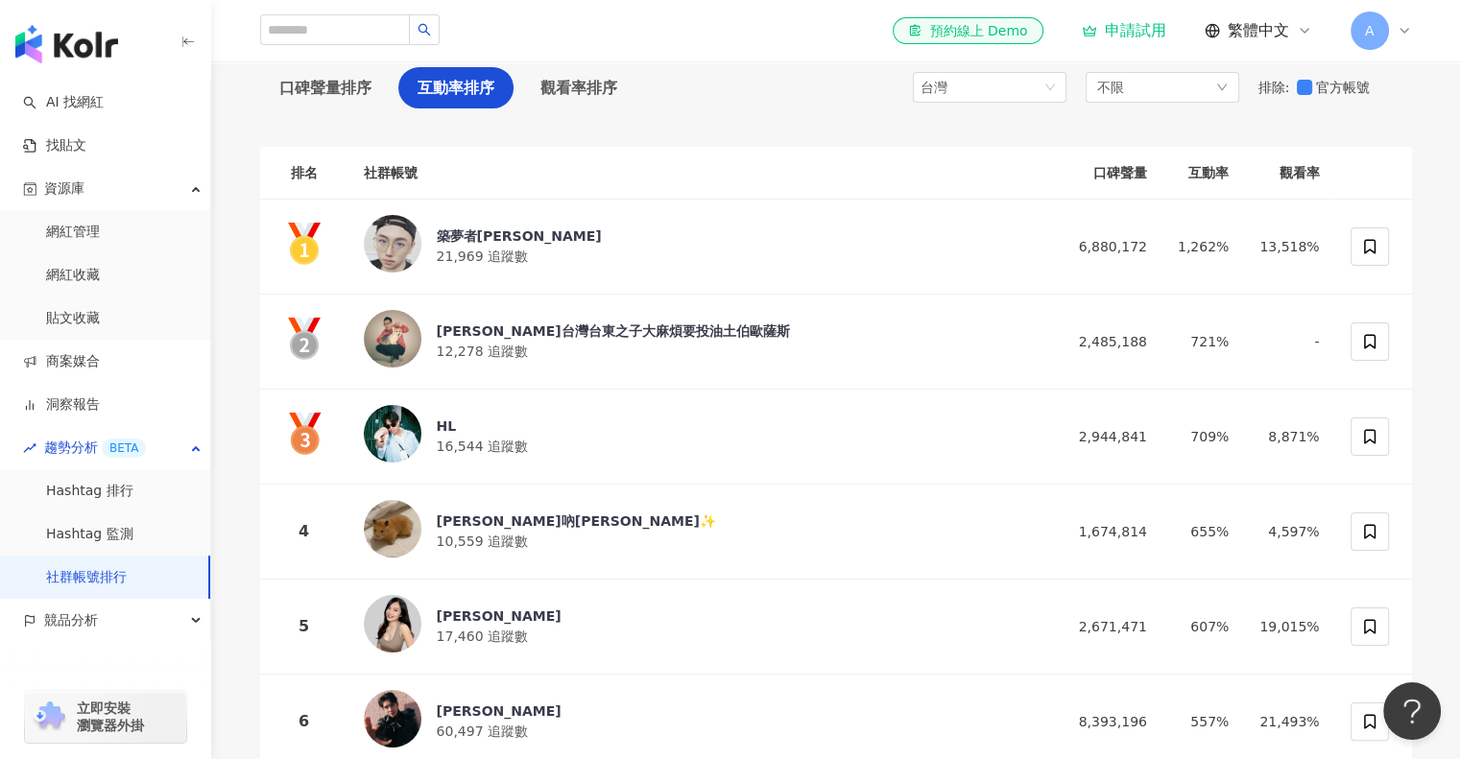
scroll to position [178, 0]
click at [582, 89] on span "觀看率排序" at bounding box center [579, 87] width 77 height 24
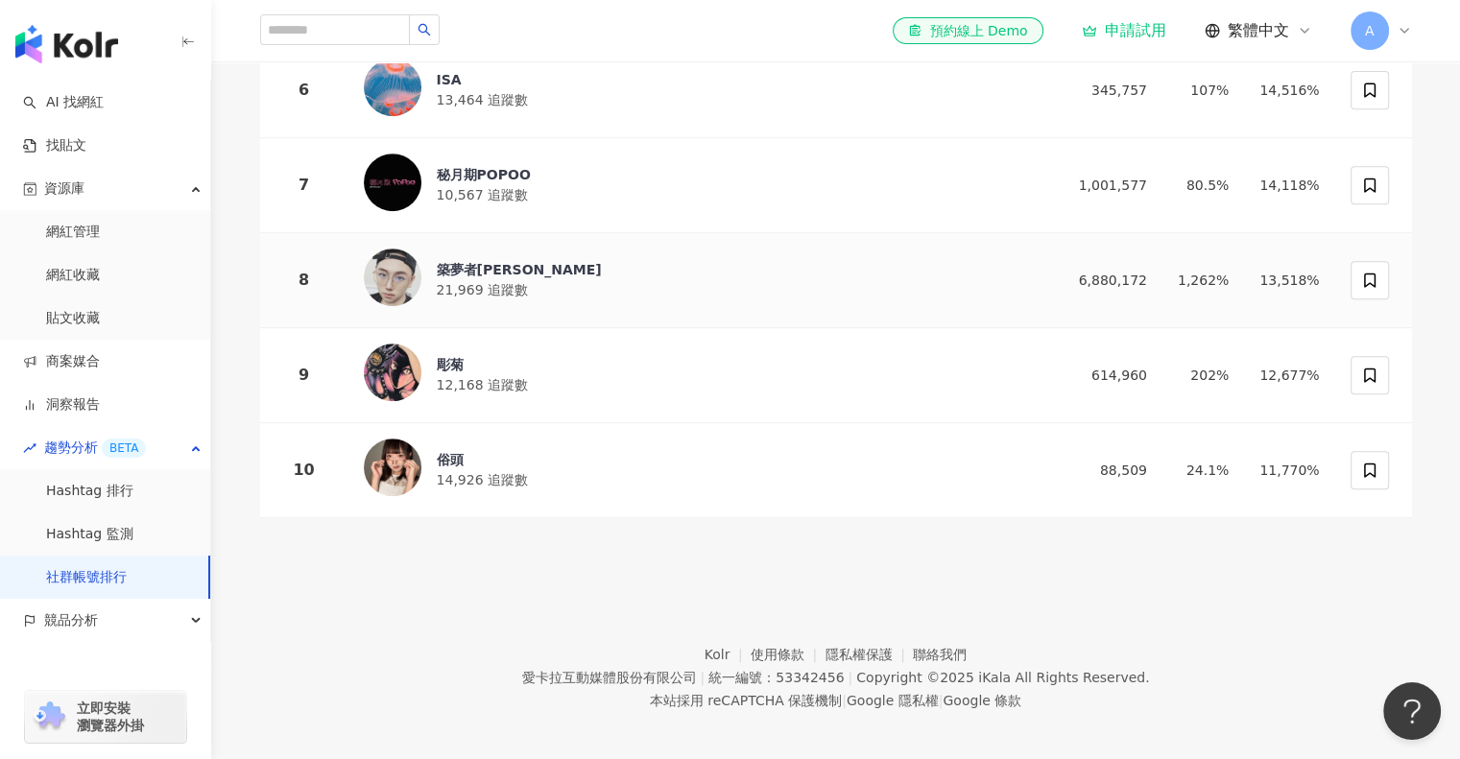
scroll to position [806, 0]
